Goal: Navigation & Orientation: Find specific page/section

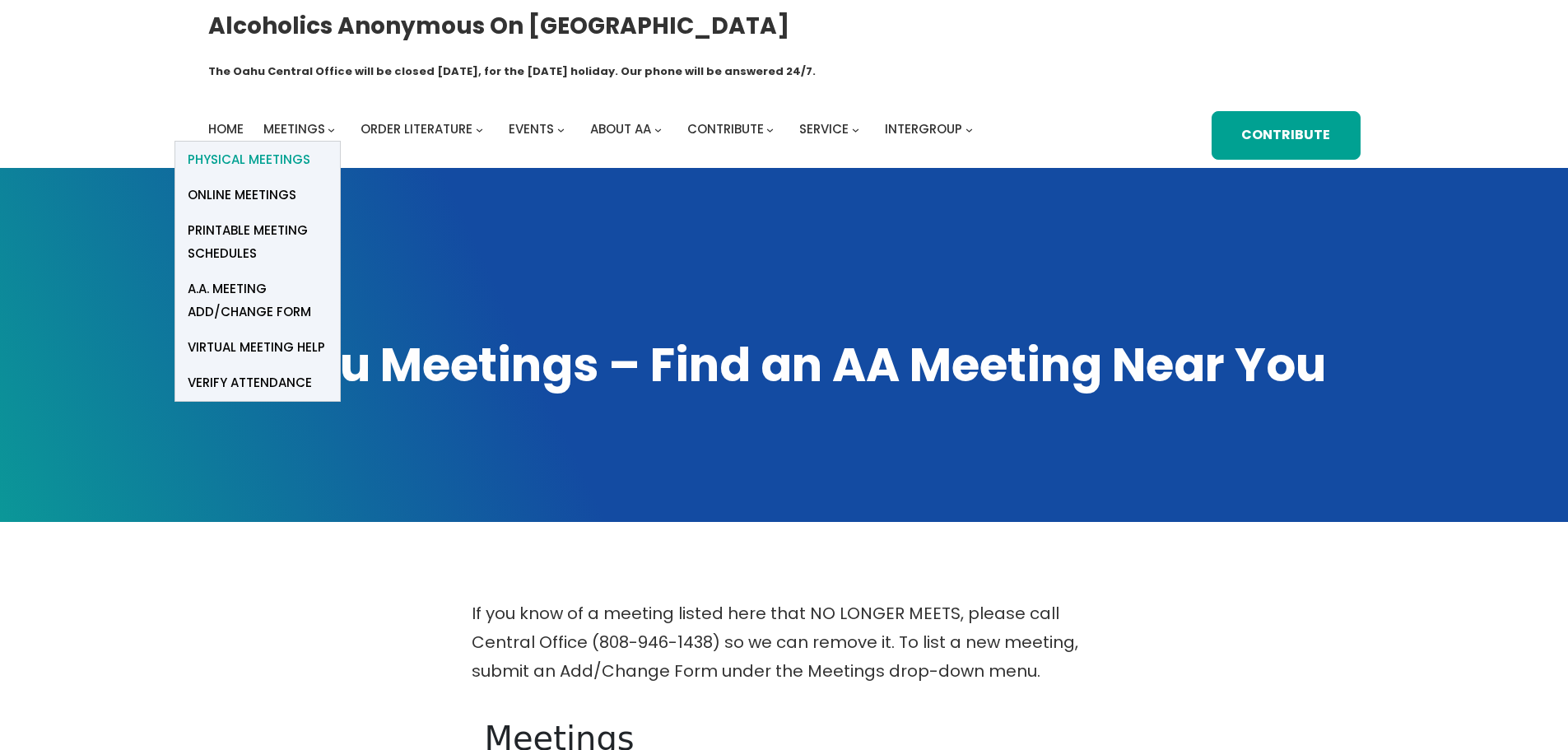
click at [266, 149] on span "Physical Meetings" at bounding box center [249, 159] width 123 height 23
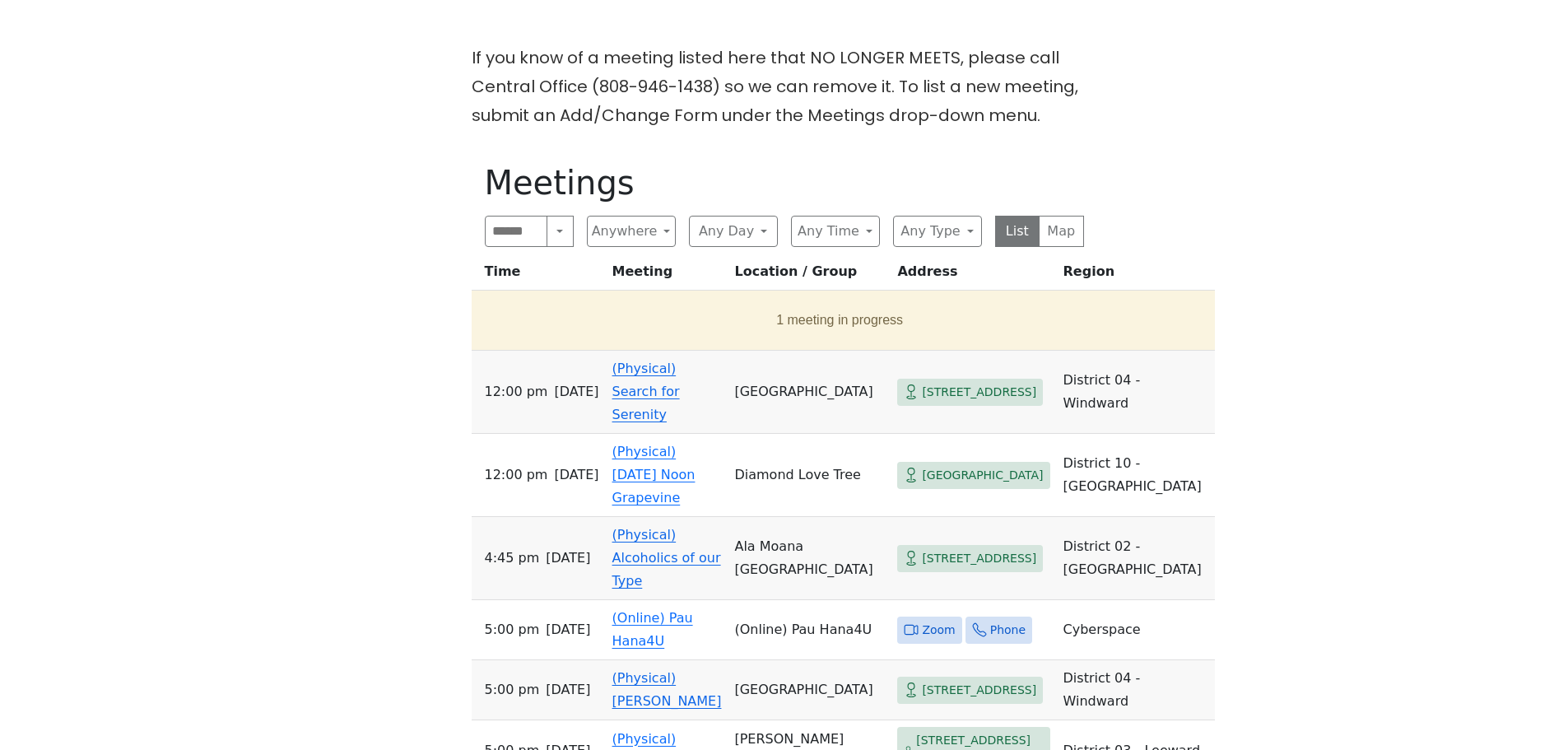
scroll to position [576, 0]
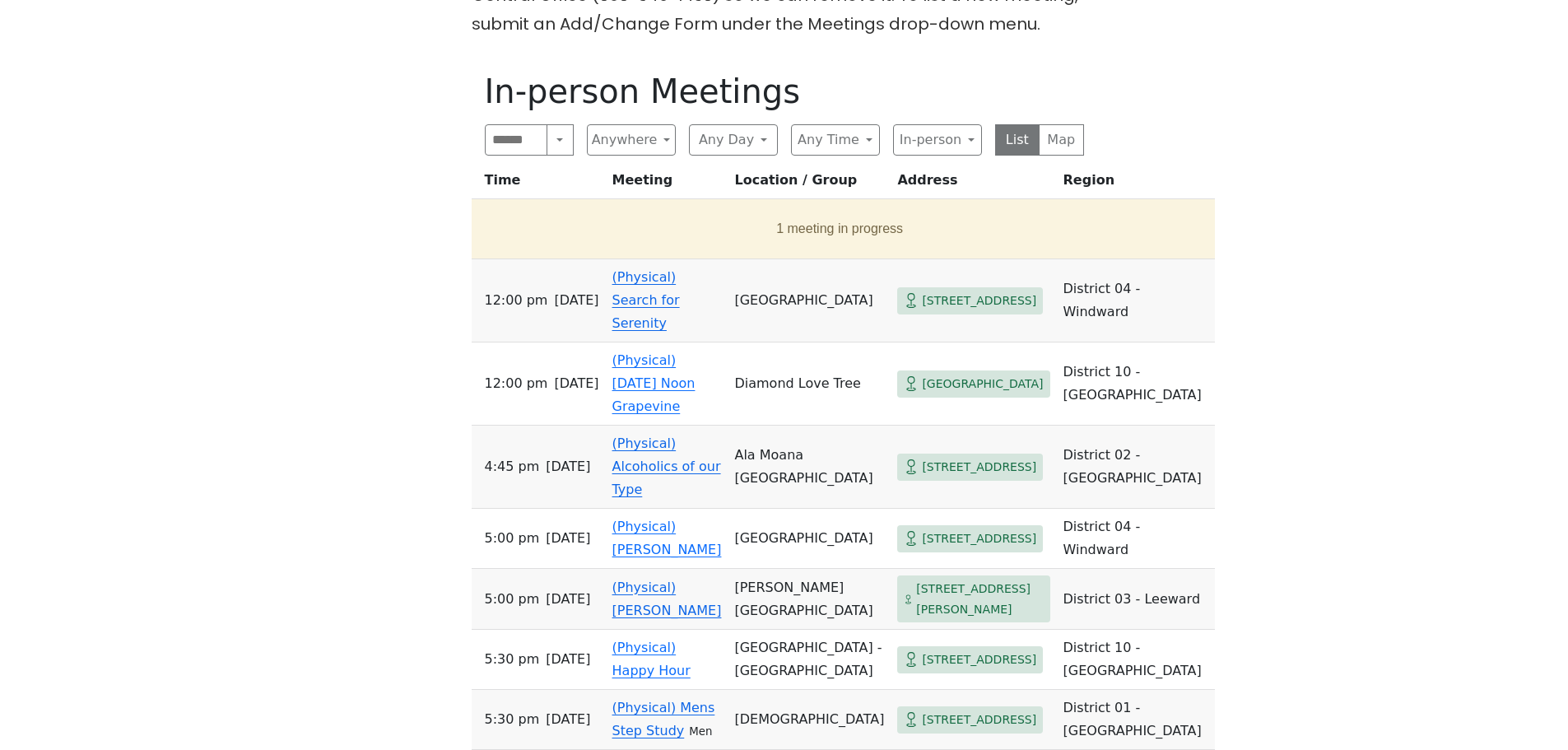
scroll to position [659, 0]
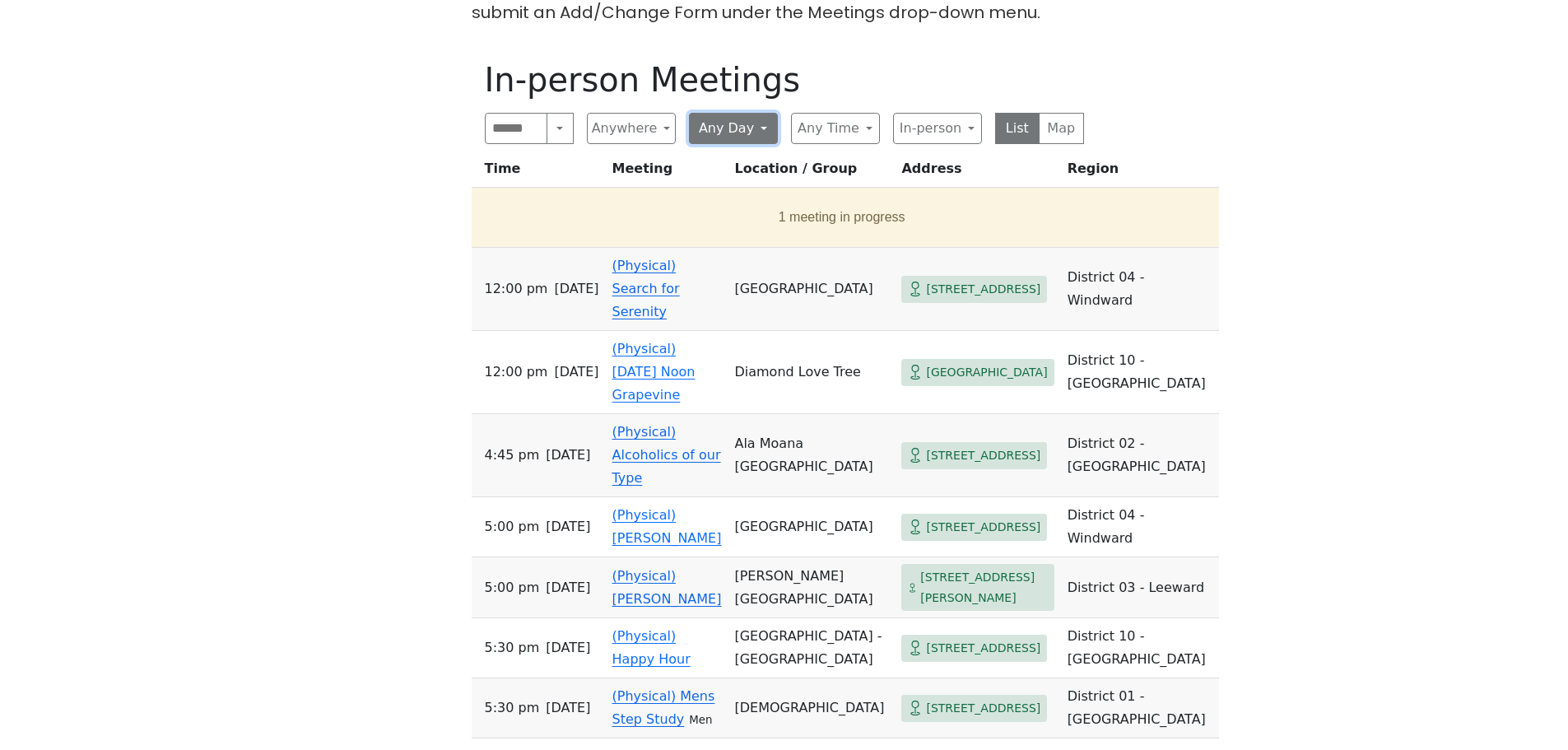
click at [762, 113] on button "Any Day" at bounding box center [733, 128] width 89 height 31
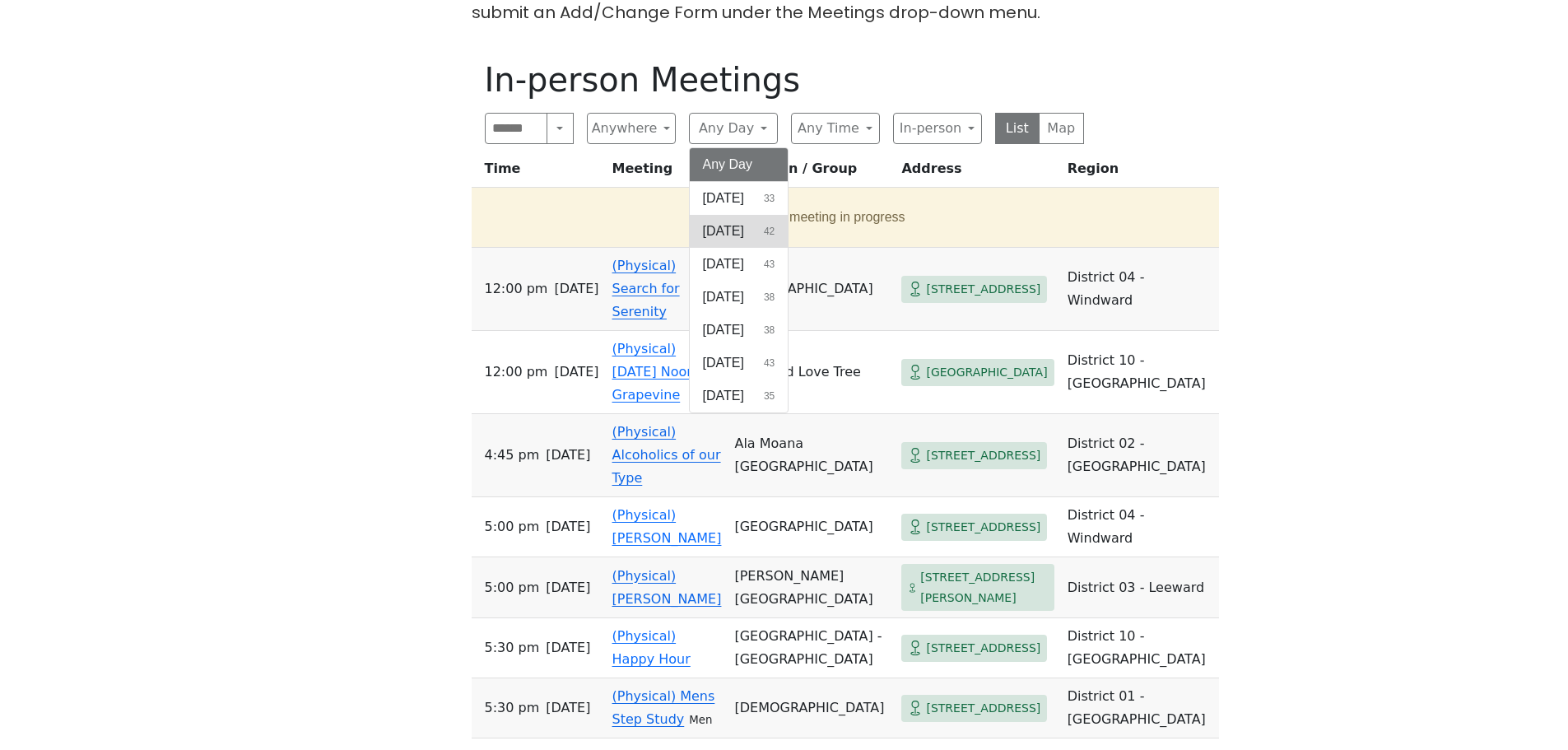
click at [744, 221] on span "[DATE]" at bounding box center [723, 231] width 41 height 20
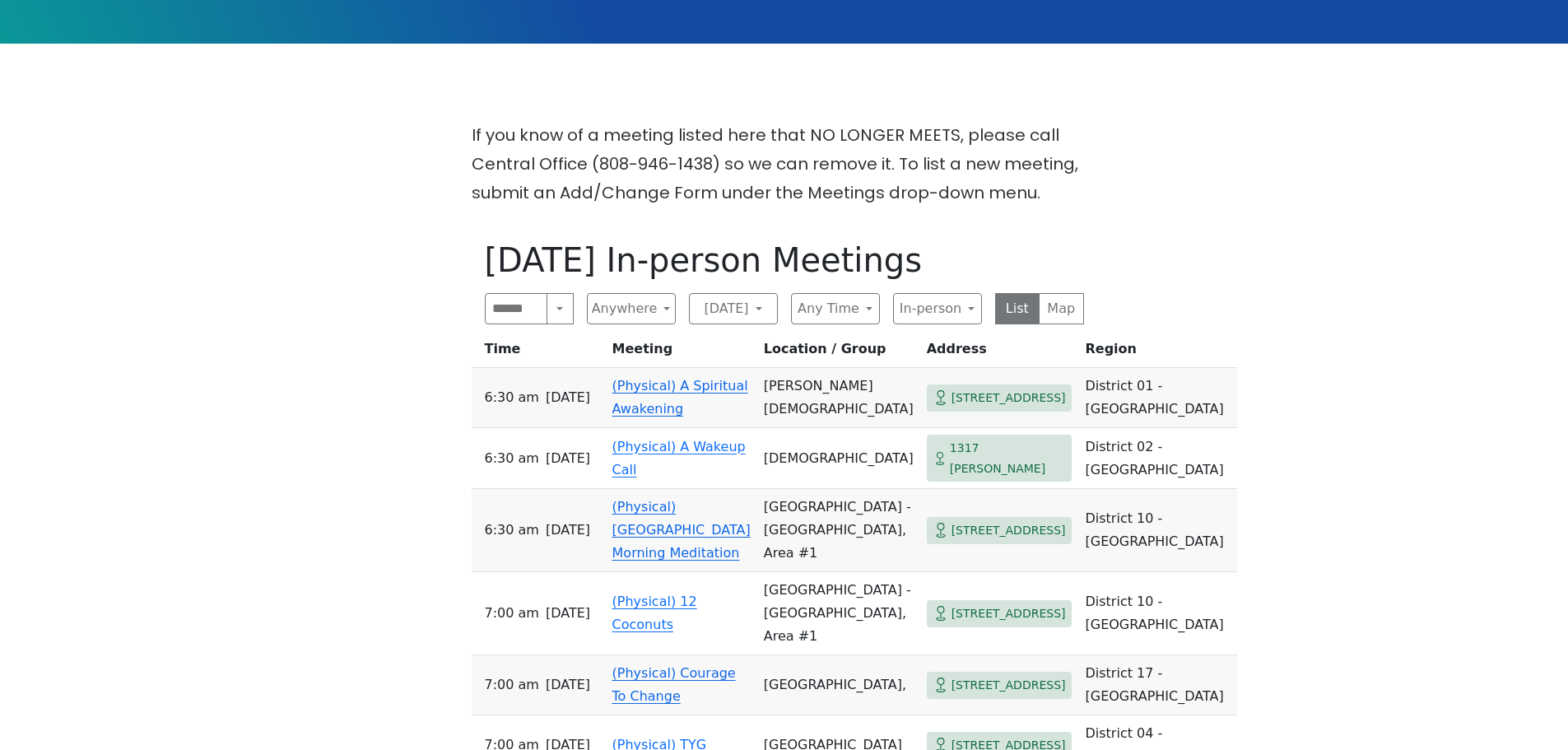
scroll to position [412, 0]
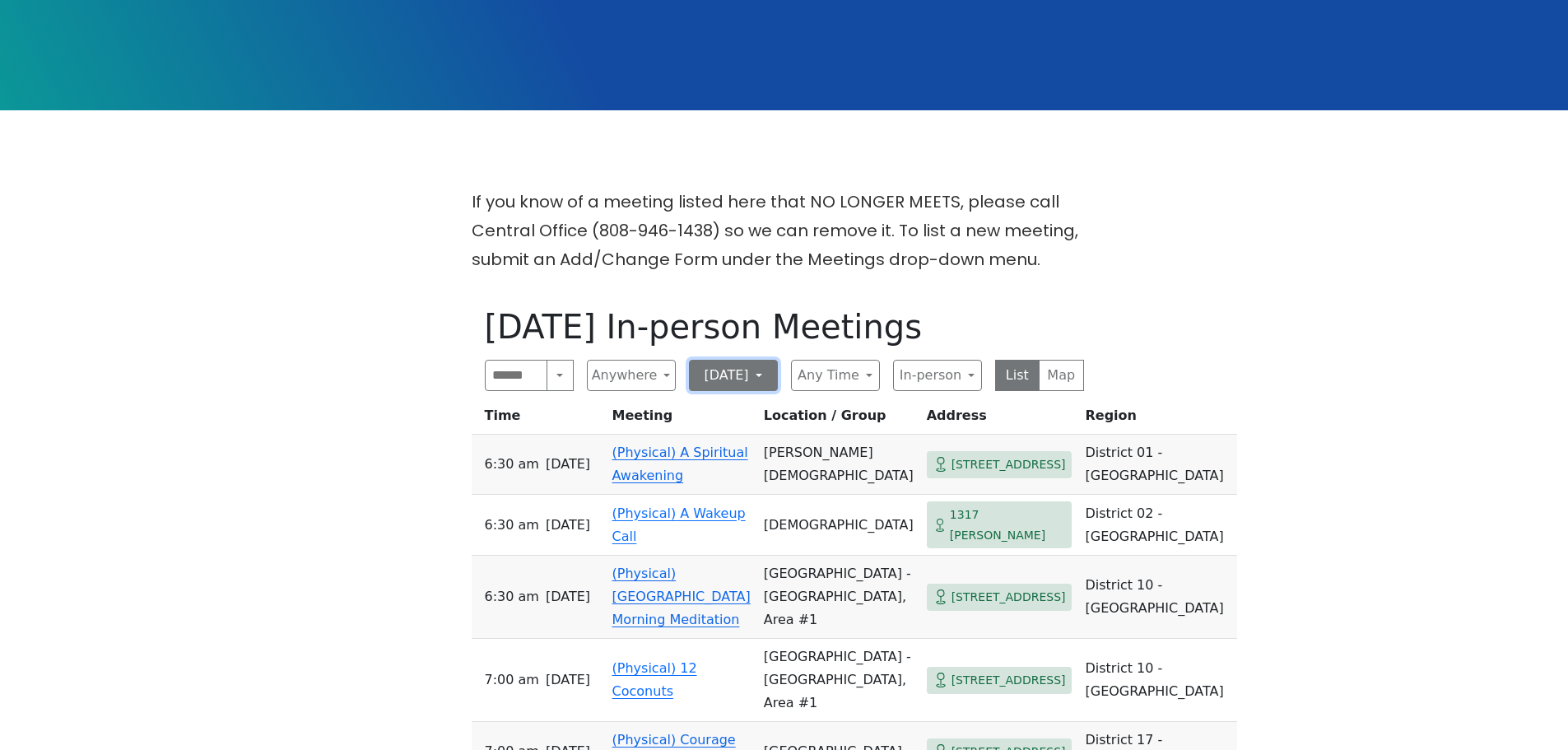
click at [762, 360] on button "[DATE]" at bounding box center [733, 375] width 89 height 31
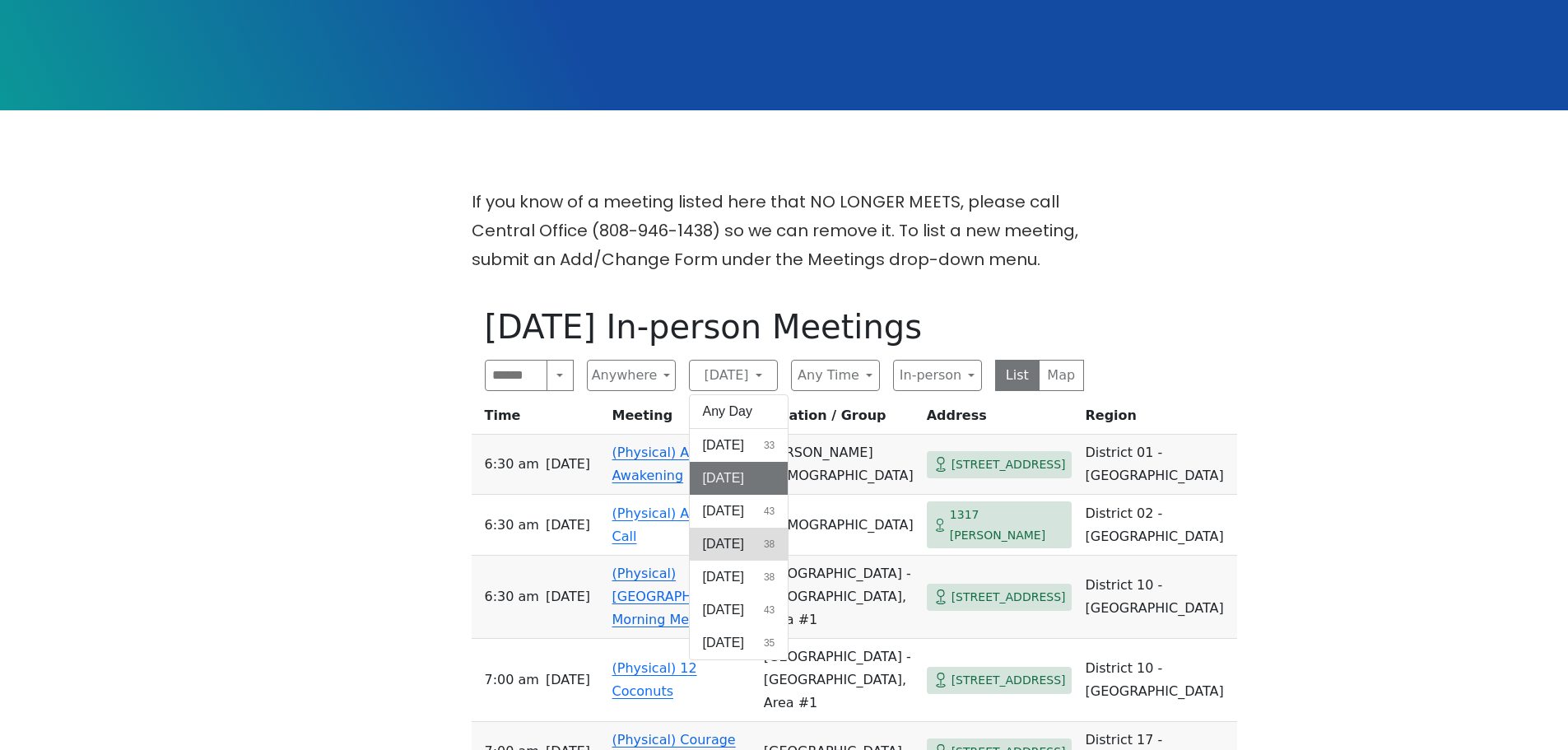
click at [744, 534] on span "[DATE]" at bounding box center [723, 544] width 41 height 20
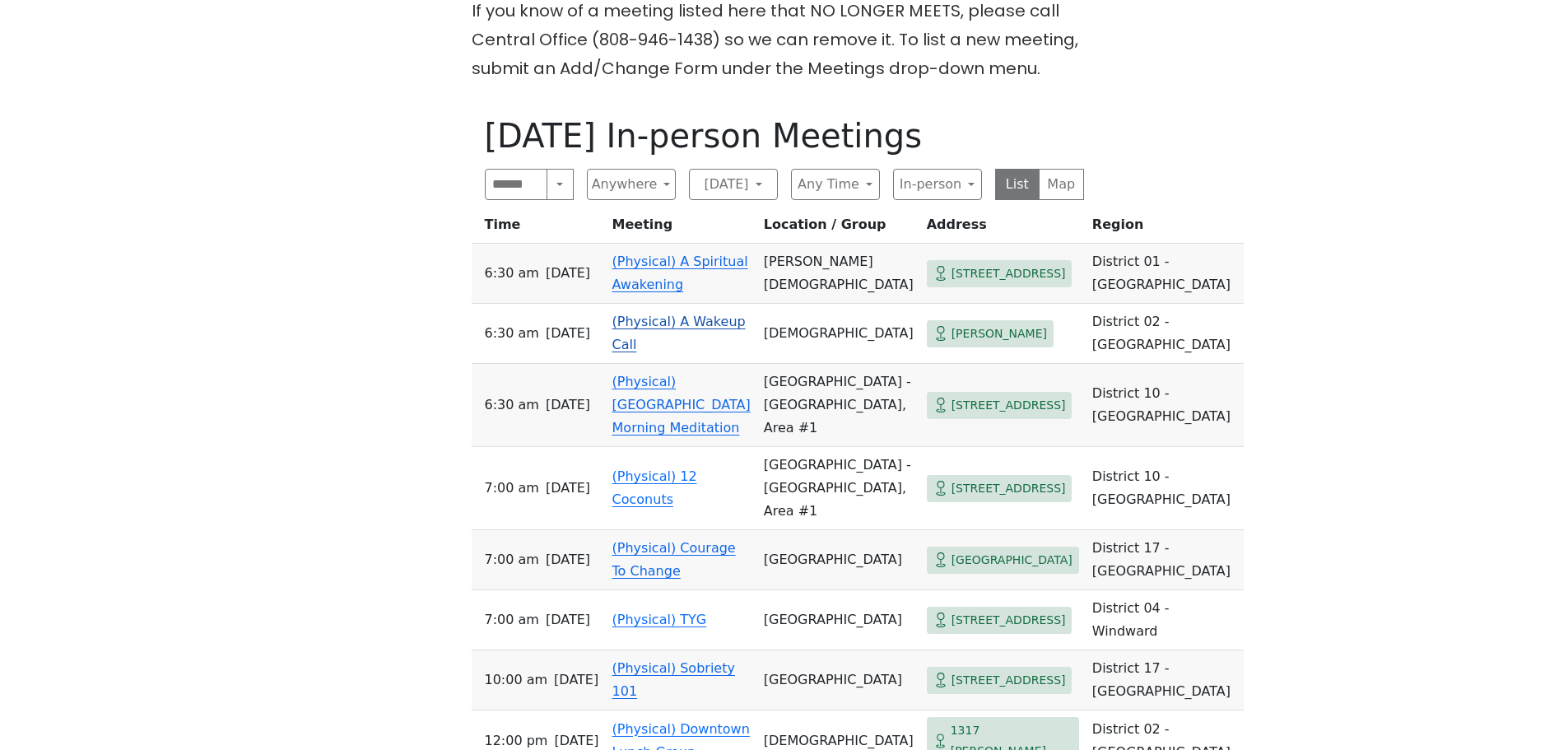
scroll to position [576, 0]
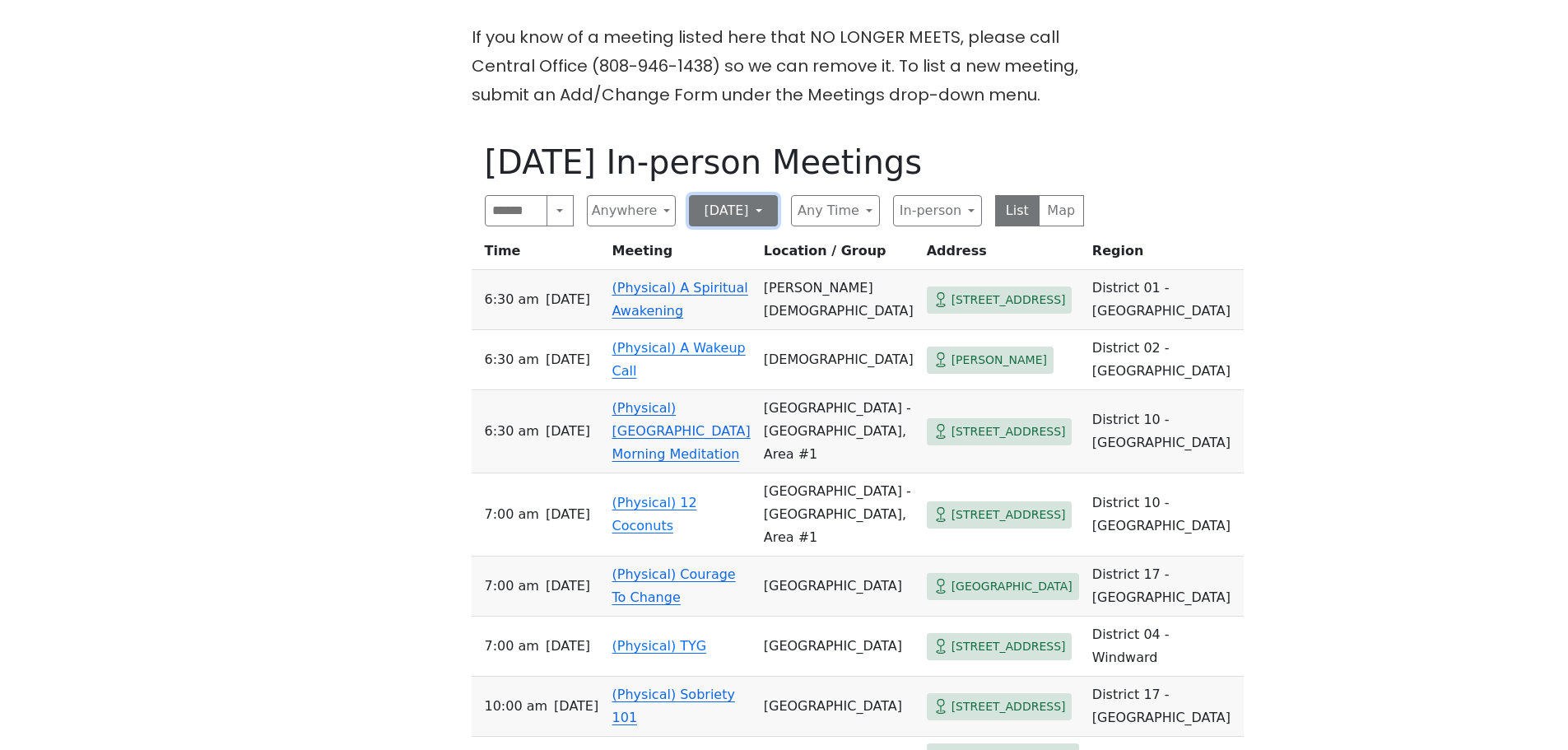
click at [767, 195] on button "[DATE]" at bounding box center [733, 211] width 89 height 31
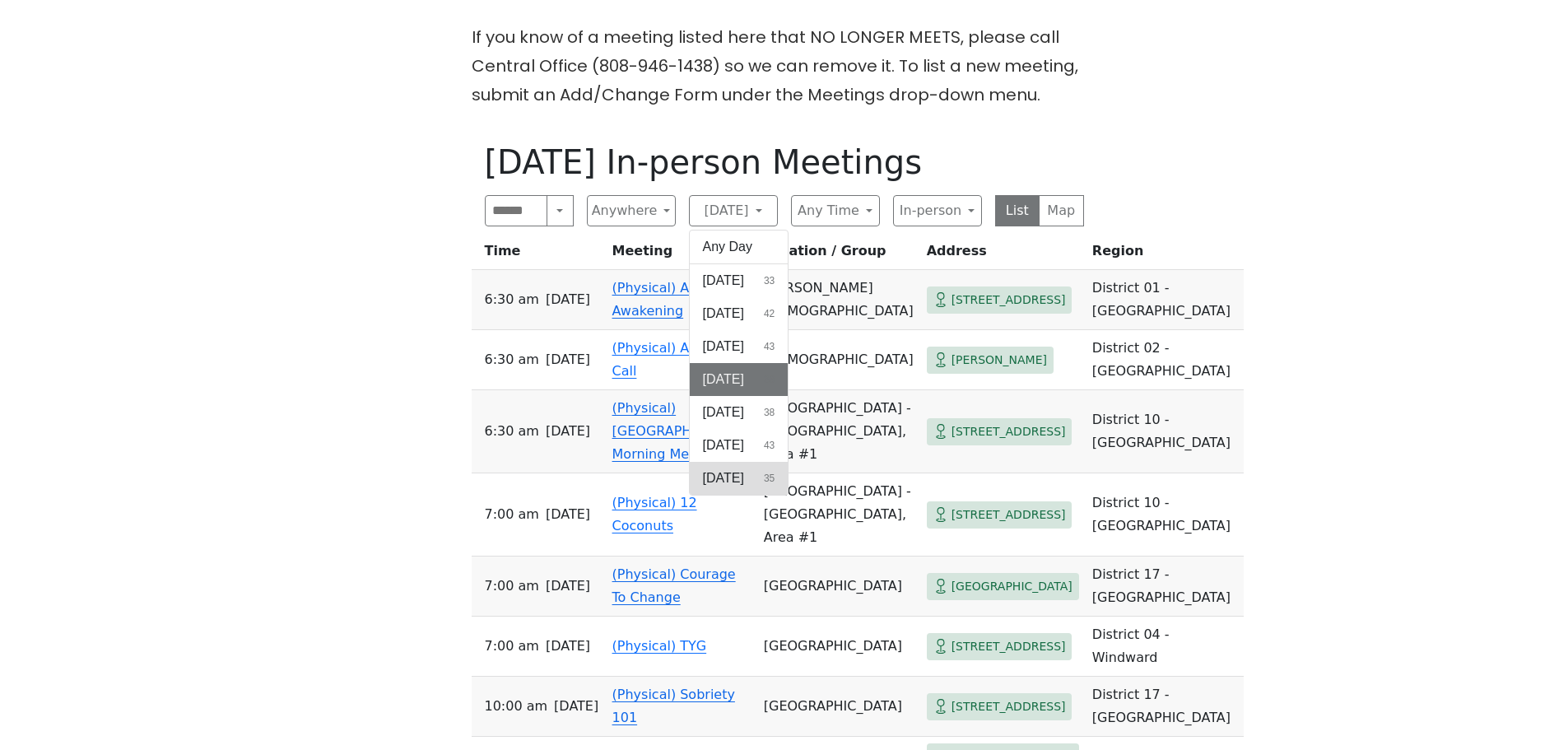
click at [778, 462] on button "Saturday 35" at bounding box center [739, 478] width 98 height 33
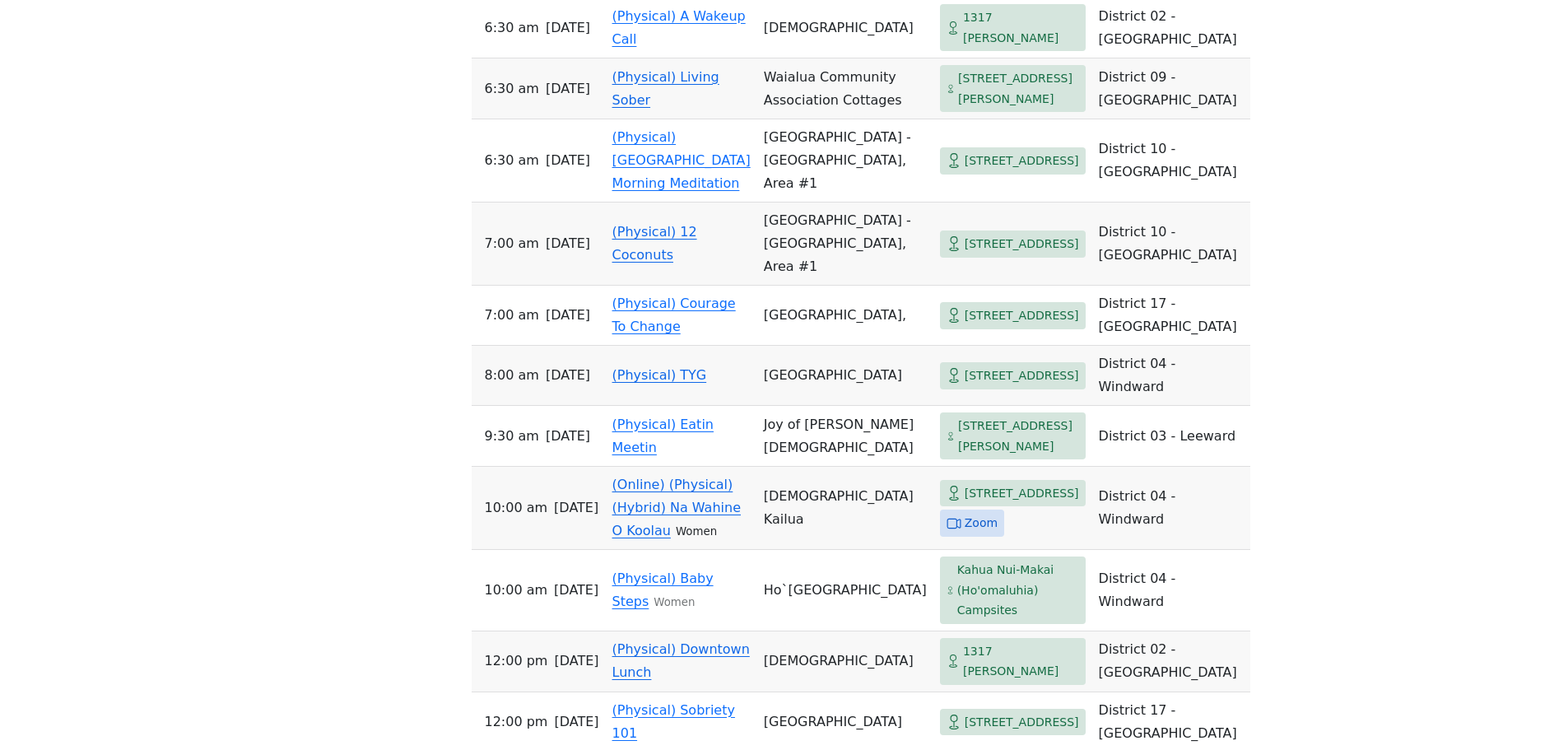
scroll to position [906, 0]
